Goal: Transaction & Acquisition: Download file/media

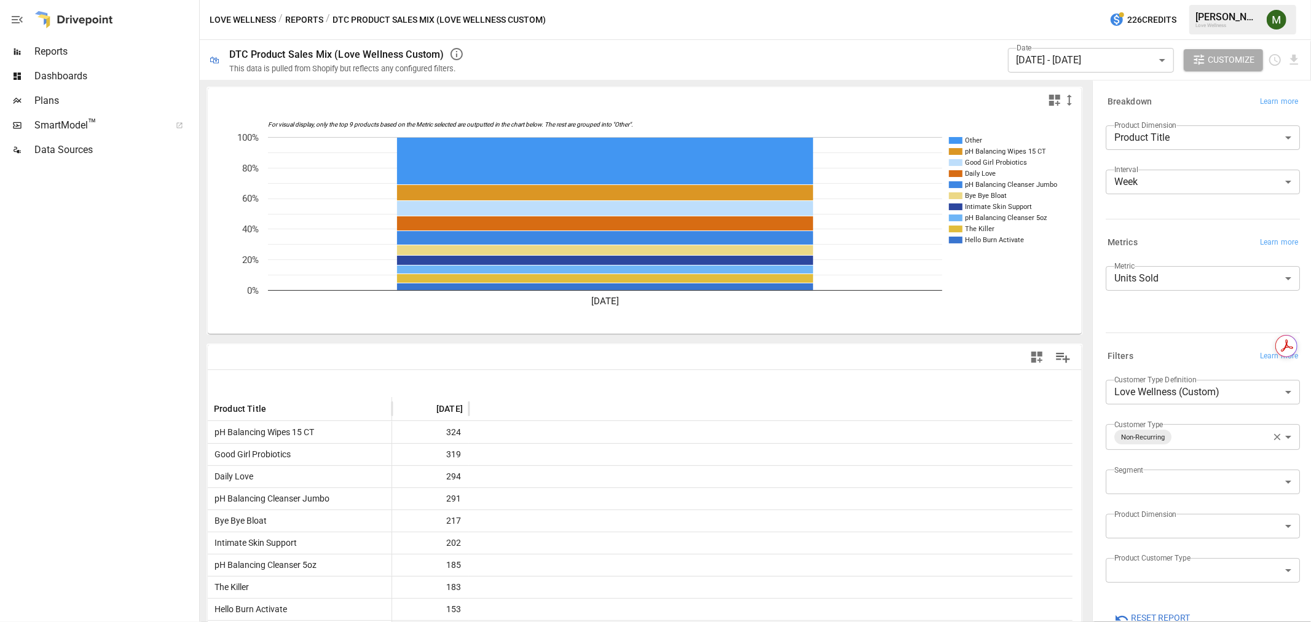
click at [1105, 0] on body "Reports Dashboards Plans SmartModel ™ Data Sources Love Wellness / Reports / DT…" at bounding box center [655, 0] width 1311 height 0
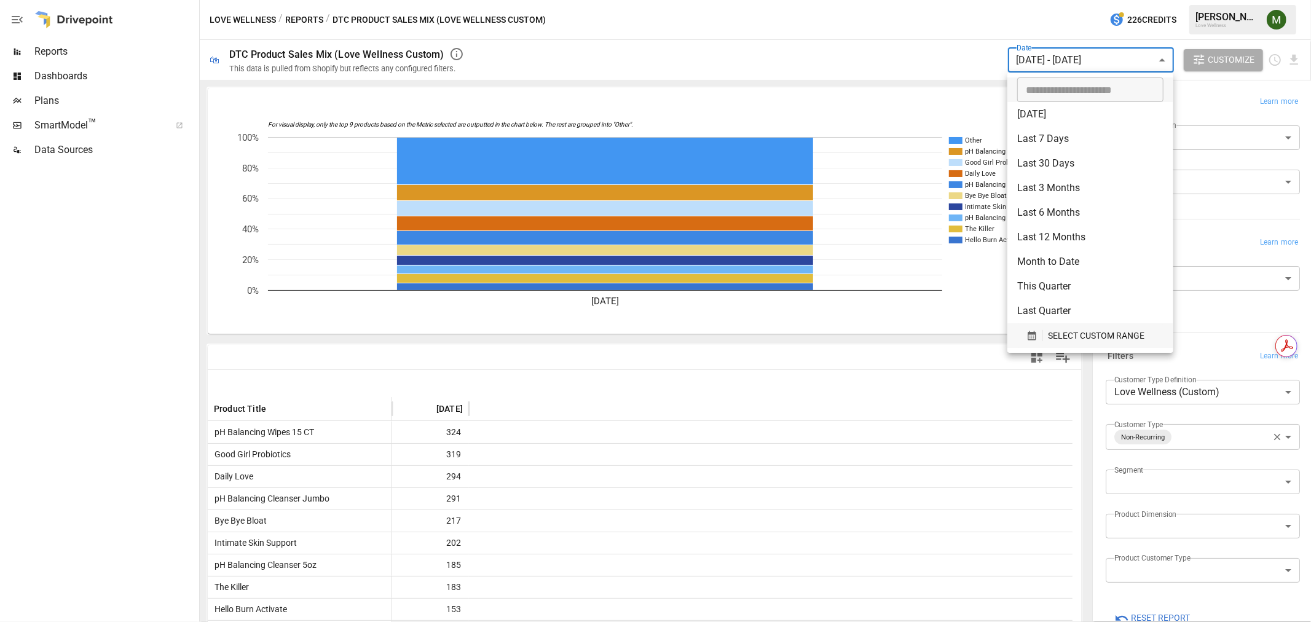
click at [1034, 335] on icon "button" at bounding box center [1031, 335] width 11 height 11
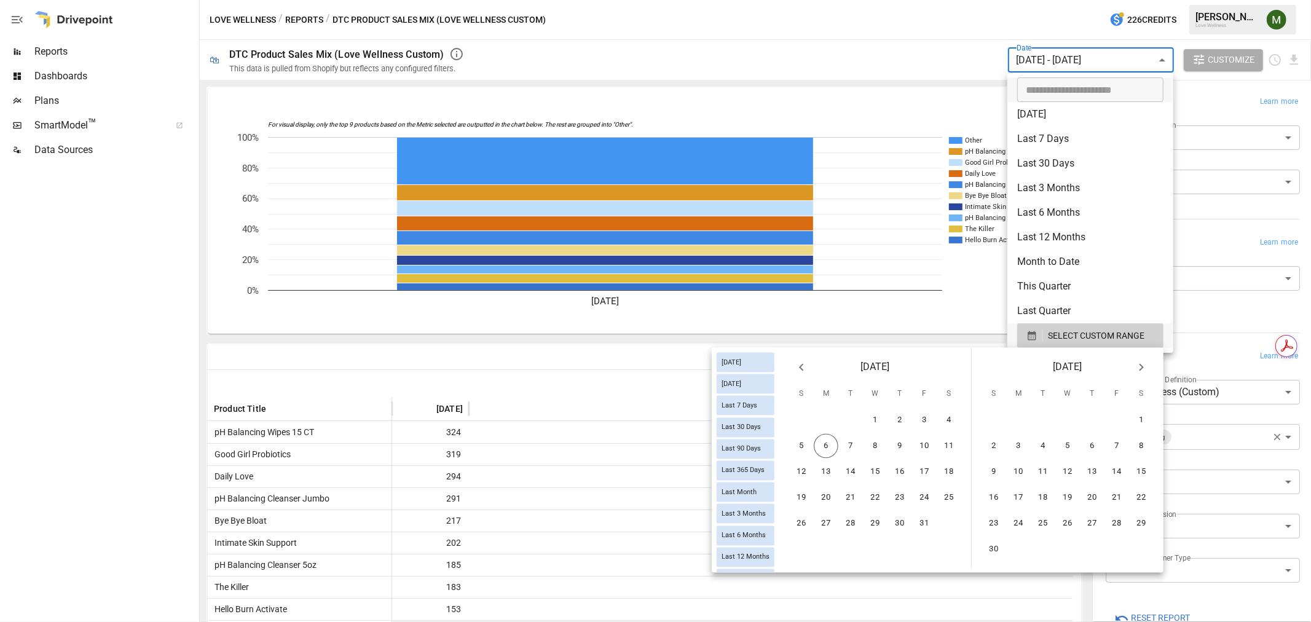
click at [801, 366] on icon "Previous month" at bounding box center [801, 367] width 15 height 15
click at [806, 499] on button "21" at bounding box center [801, 498] width 25 height 25
click at [1140, 421] on button "4" at bounding box center [1141, 420] width 25 height 25
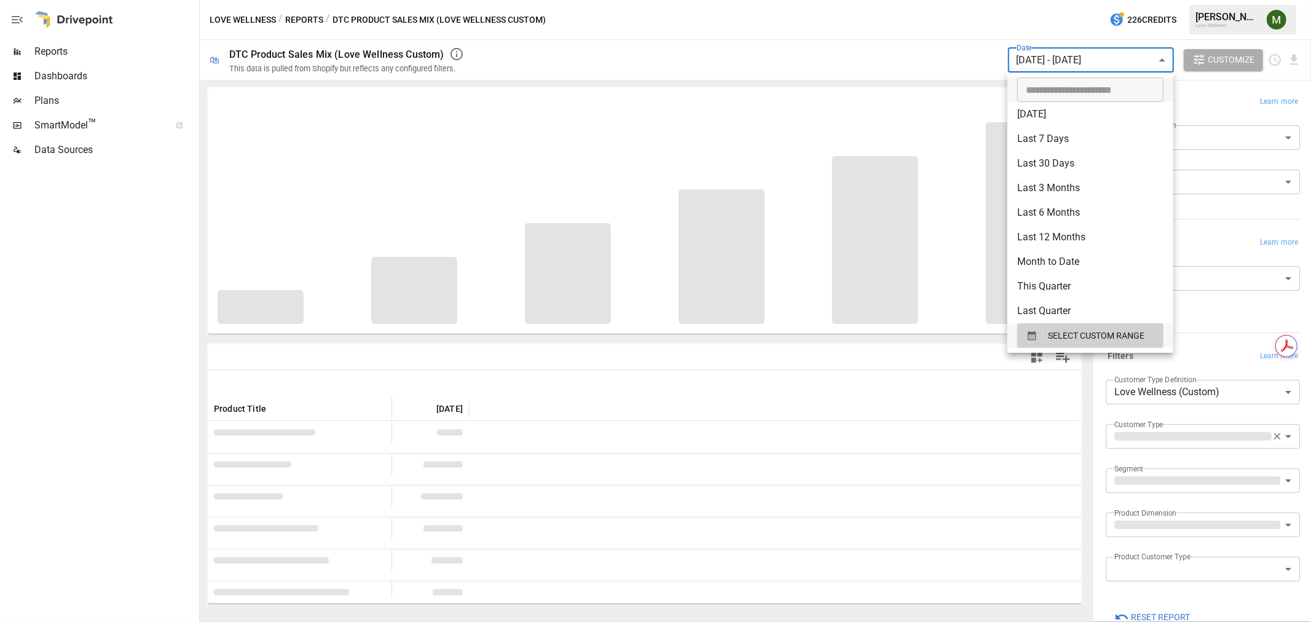
click at [1061, 68] on div at bounding box center [655, 311] width 1311 height 622
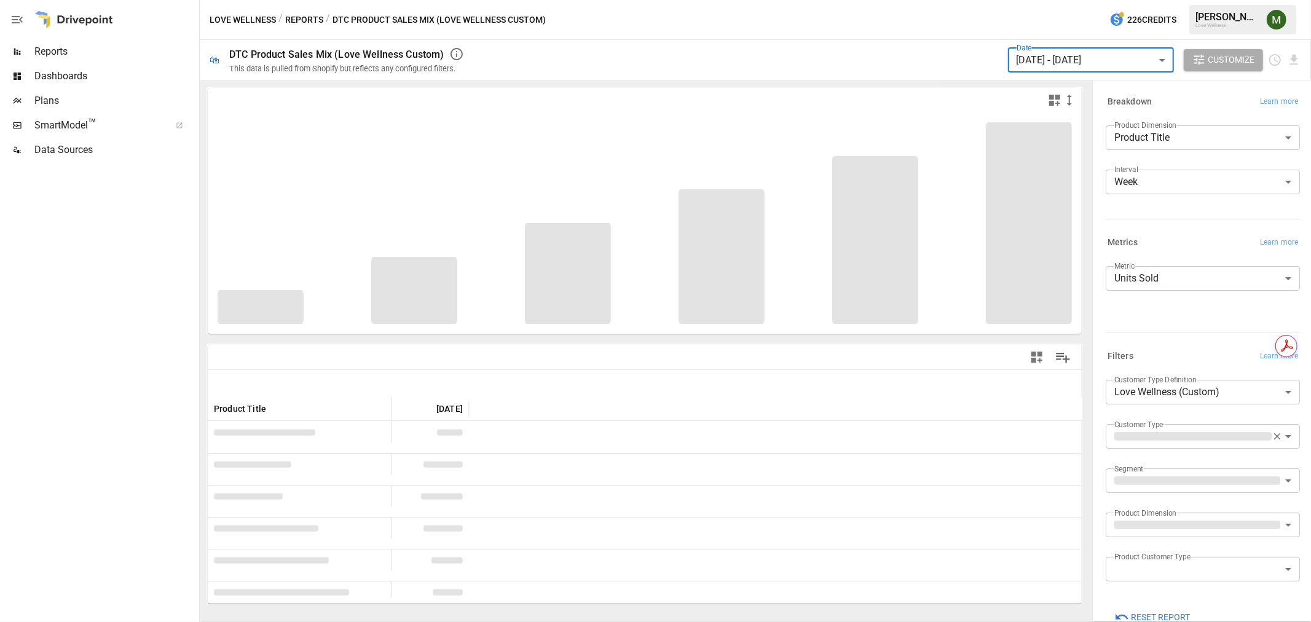
click at [1040, 0] on body "Reports Dashboards Plans SmartModel ™ Data Sources Love Wellness / Reports / DT…" at bounding box center [655, 0] width 1311 height 0
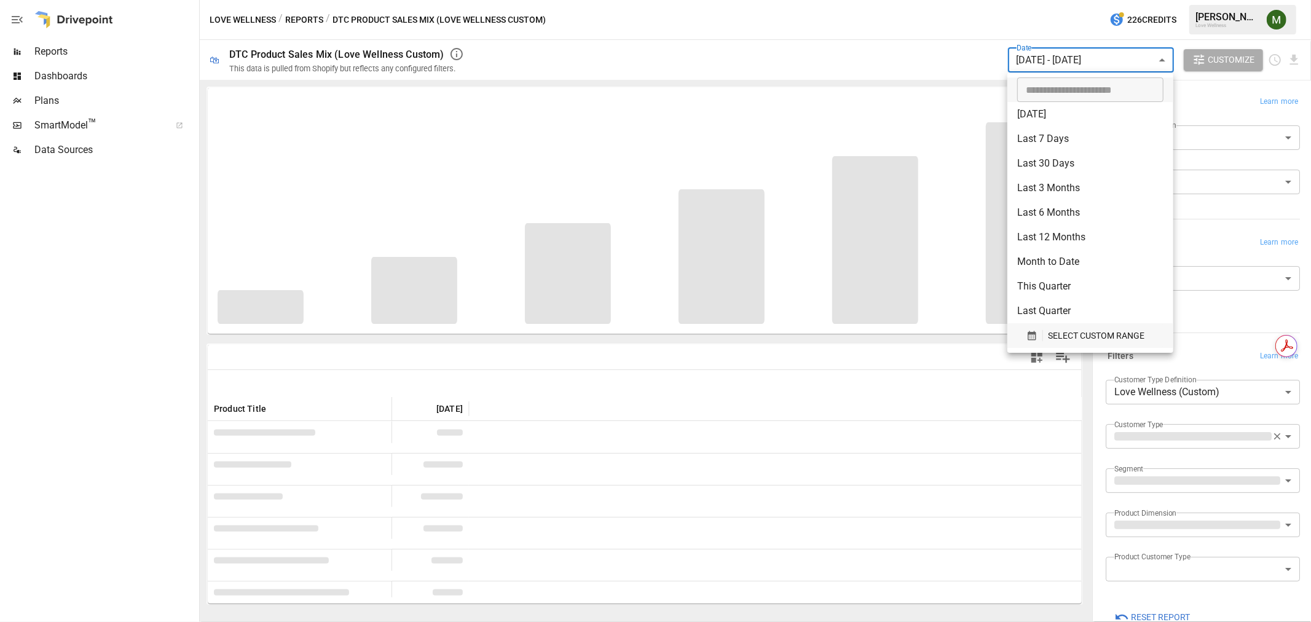
click at [1039, 336] on div "button" at bounding box center [1034, 335] width 17 height 11
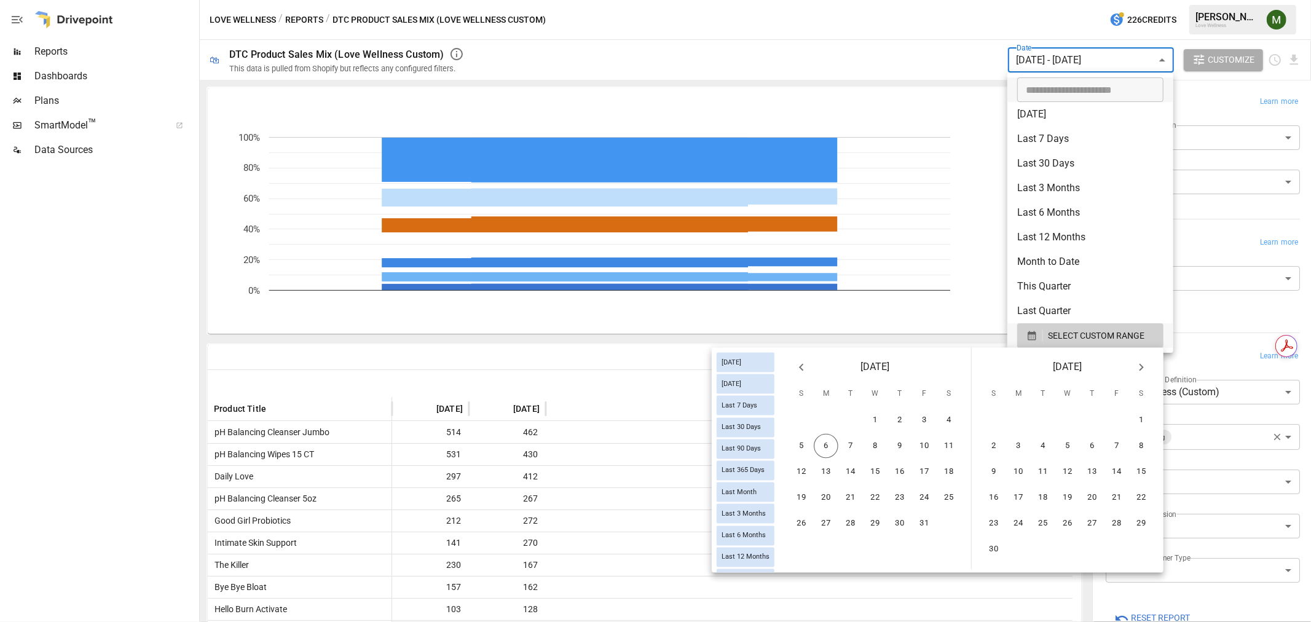
click at [806, 371] on icon "Previous month" at bounding box center [801, 367] width 15 height 15
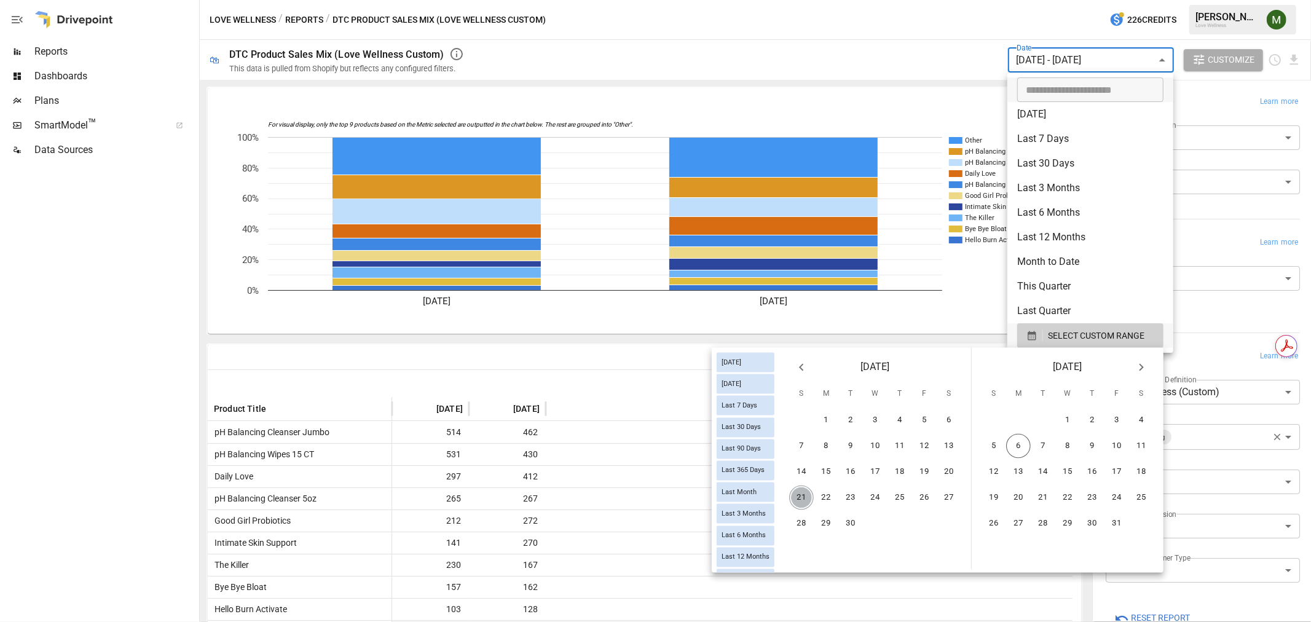
click at [804, 495] on button "21" at bounding box center [801, 498] width 25 height 25
click at [808, 519] on button "28" at bounding box center [801, 523] width 25 height 25
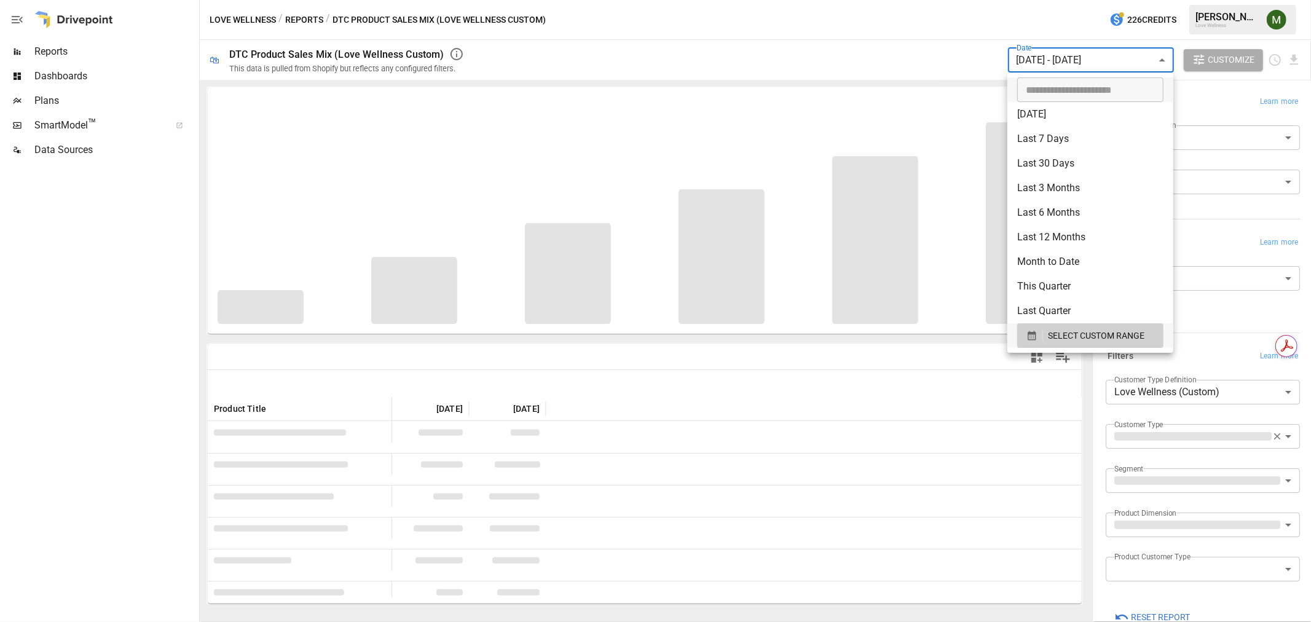
click at [1047, 52] on div at bounding box center [655, 311] width 1311 height 622
click at [1043, 0] on body "Reports Dashboards Plans SmartModel ™ Data Sources Love Wellness / Reports / DT…" at bounding box center [655, 0] width 1311 height 0
click at [1040, 348] on ul "​ [DATE] [DATE] Last 7 Days Last 30 Days Last 90 Days Last 365 Days Last Month …" at bounding box center [1090, 213] width 166 height 280
click at [1036, 341] on icon "button" at bounding box center [1031, 335] width 11 height 11
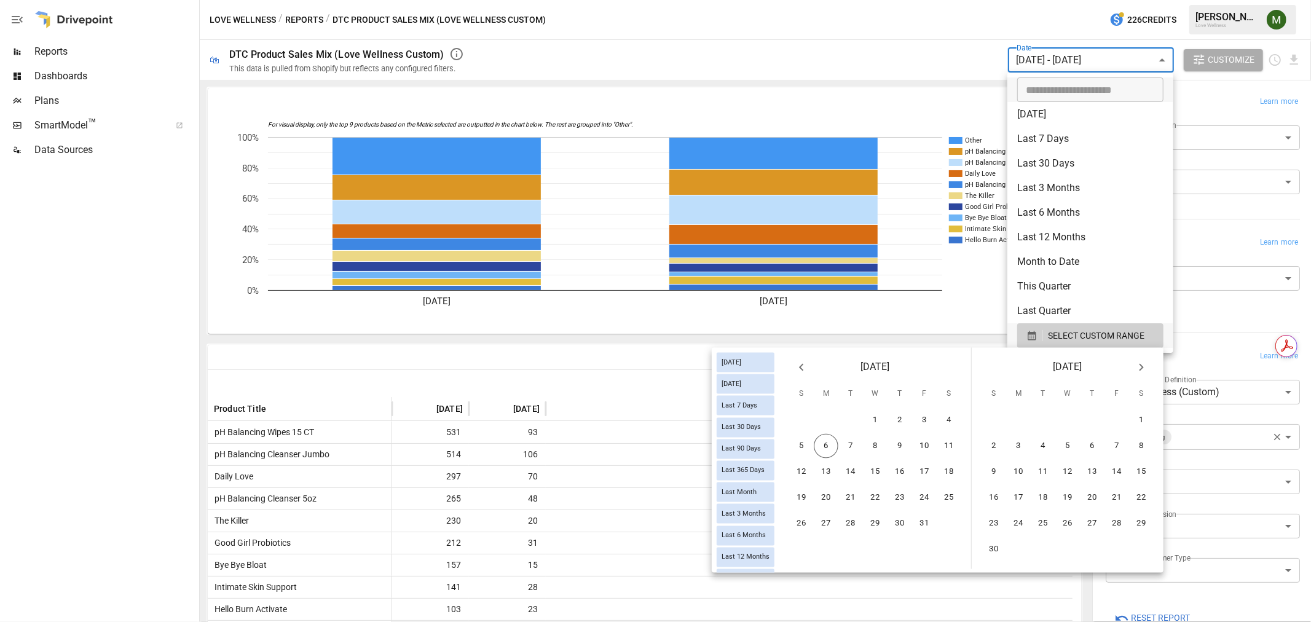
click at [806, 369] on icon "Previous month" at bounding box center [801, 367] width 15 height 15
click at [803, 521] on button "28" at bounding box center [801, 523] width 25 height 25
click at [1142, 419] on button "4" at bounding box center [1141, 420] width 25 height 25
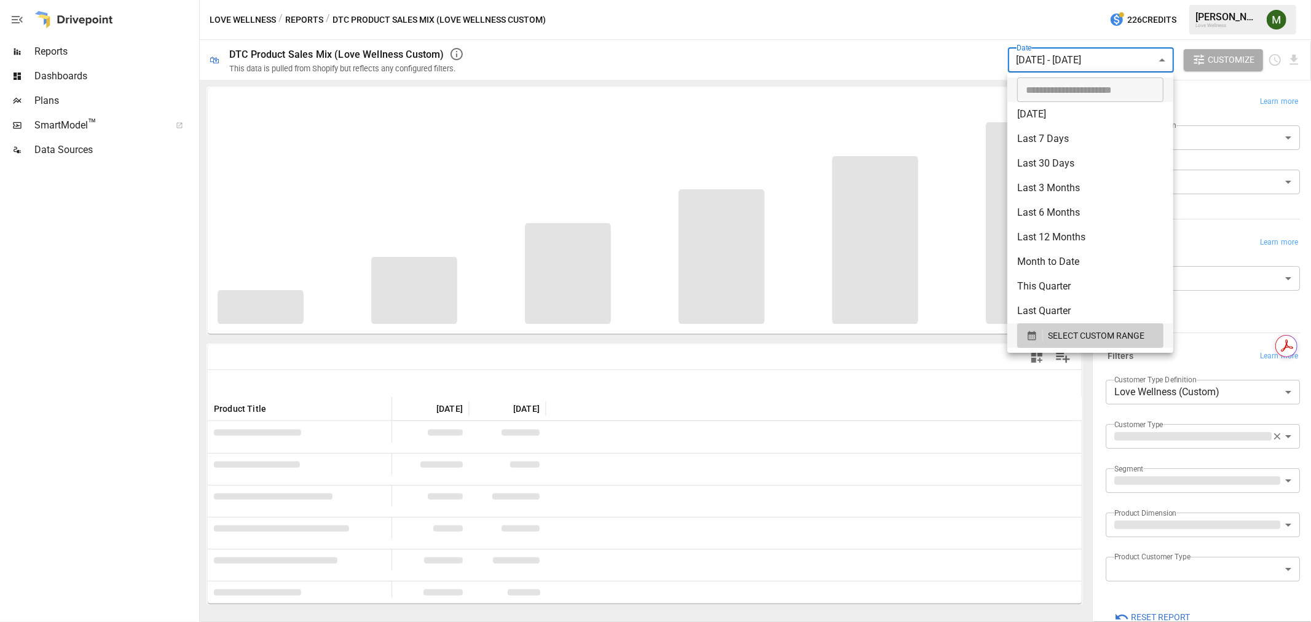
click at [893, 81] on div at bounding box center [655, 311] width 1311 height 622
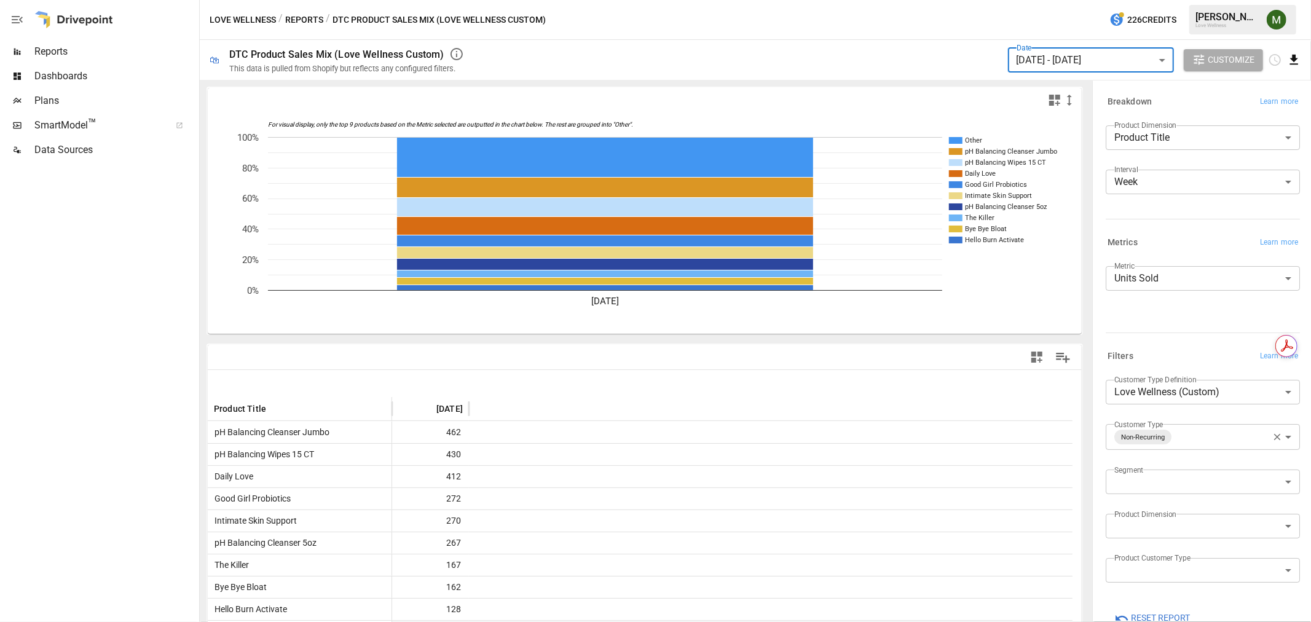
click at [1291, 56] on icon "Download report" at bounding box center [1294, 60] width 14 height 14
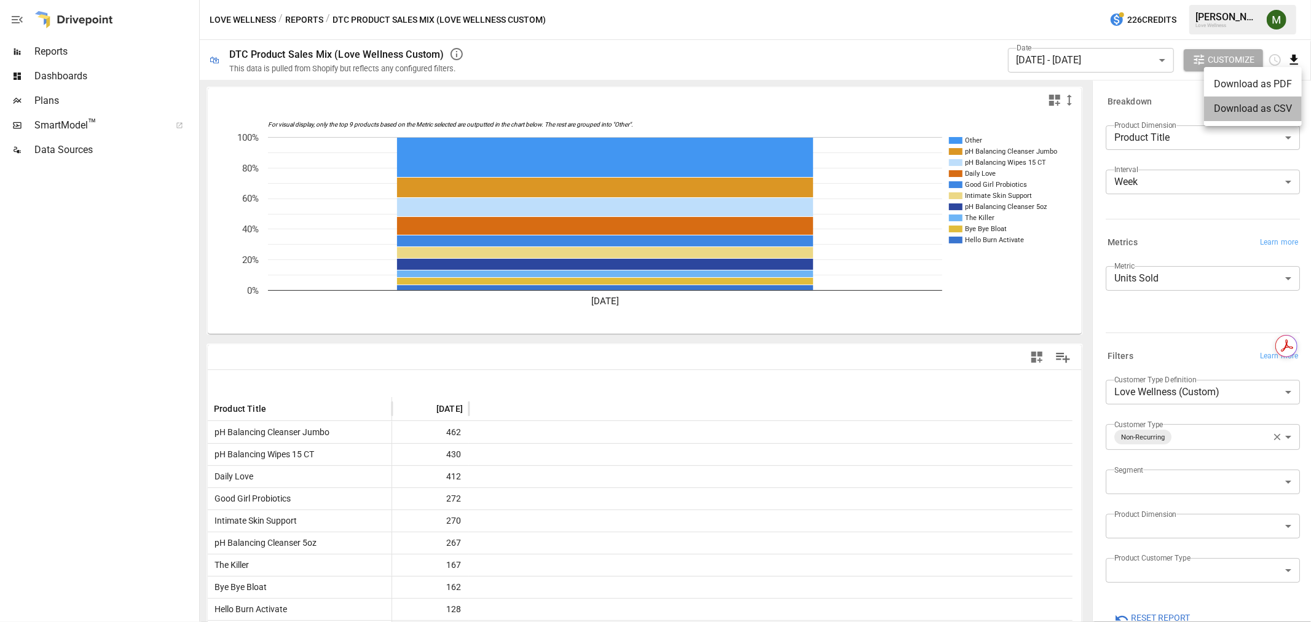
click at [1273, 96] on li "Download as CSV" at bounding box center [1253, 108] width 98 height 25
